Goal: Task Accomplishment & Management: Manage account settings

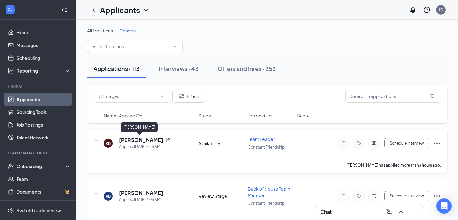
click at [126, 141] on h5 "[PERSON_NAME]" at bounding box center [141, 139] width 44 height 7
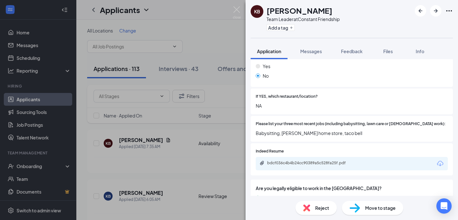
scroll to position [229, 0]
click at [239, 10] on img at bounding box center [237, 12] width 8 height 12
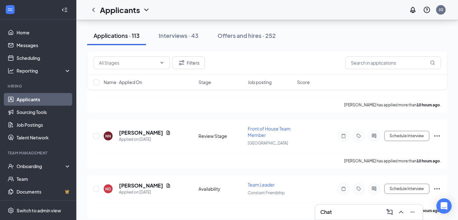
scroll to position [277, 0]
click at [123, 130] on h5 "[PERSON_NAME]" at bounding box center [141, 132] width 44 height 7
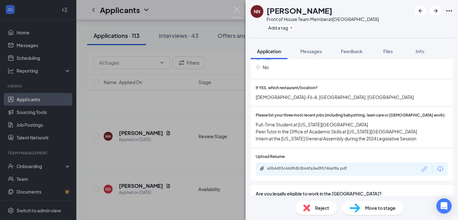
scroll to position [261, 0]
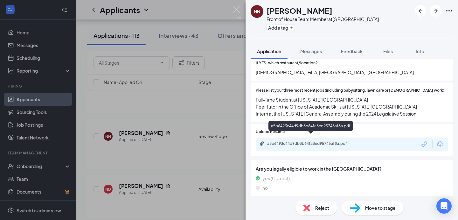
click at [300, 141] on div "a5b6493c44d9db3b64fa3ed95746af8a.pdf" at bounding box center [311, 143] width 89 height 5
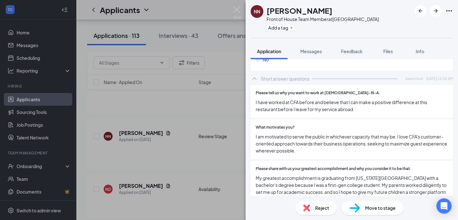
scroll to position [689, 0]
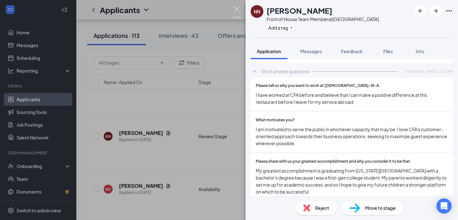
click at [239, 12] on img at bounding box center [237, 12] width 8 height 12
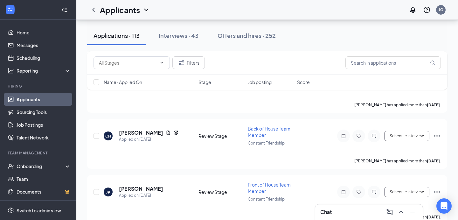
scroll to position [715, 0]
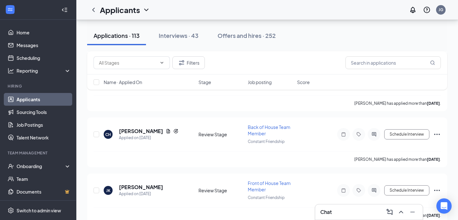
click at [192, 160] on div "[PERSON_NAME] has applied more than [DATE] ." at bounding box center [267, 159] width 347 height 16
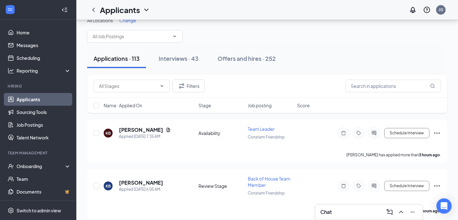
scroll to position [0, 0]
